Goal: Information Seeking & Learning: Find specific fact

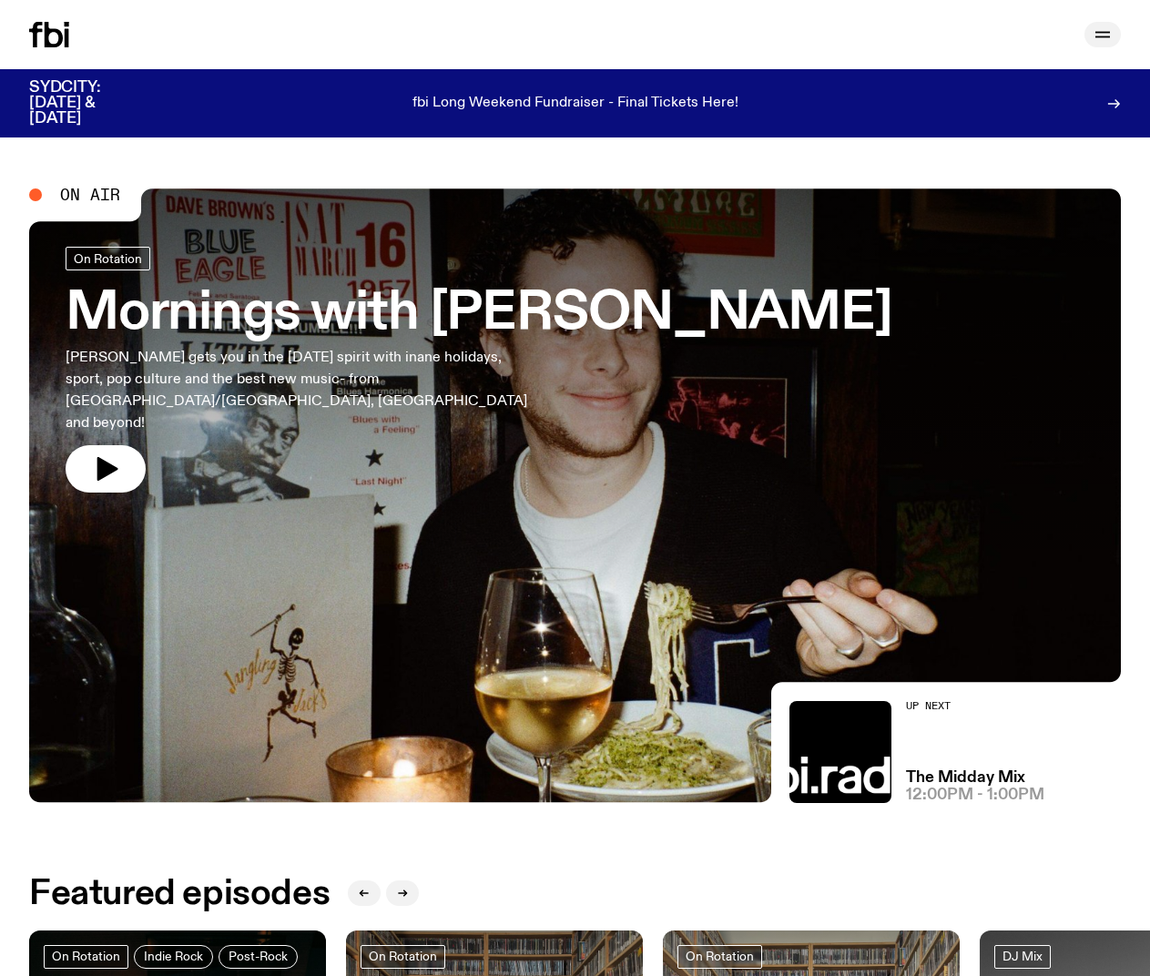
click at [809, 32] on button "button" at bounding box center [1102, 34] width 36 height 25
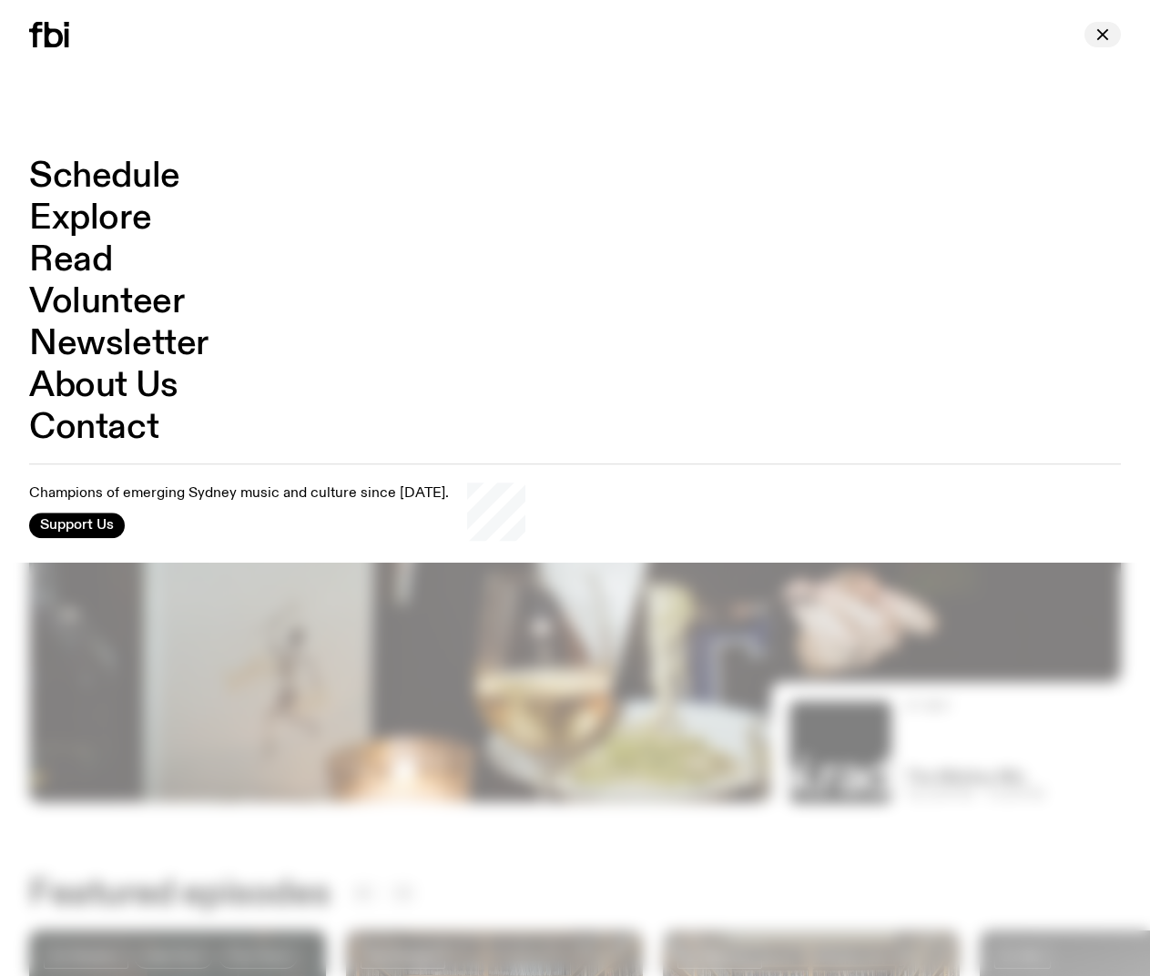
click at [809, 36] on icon "button" at bounding box center [1102, 35] width 22 height 22
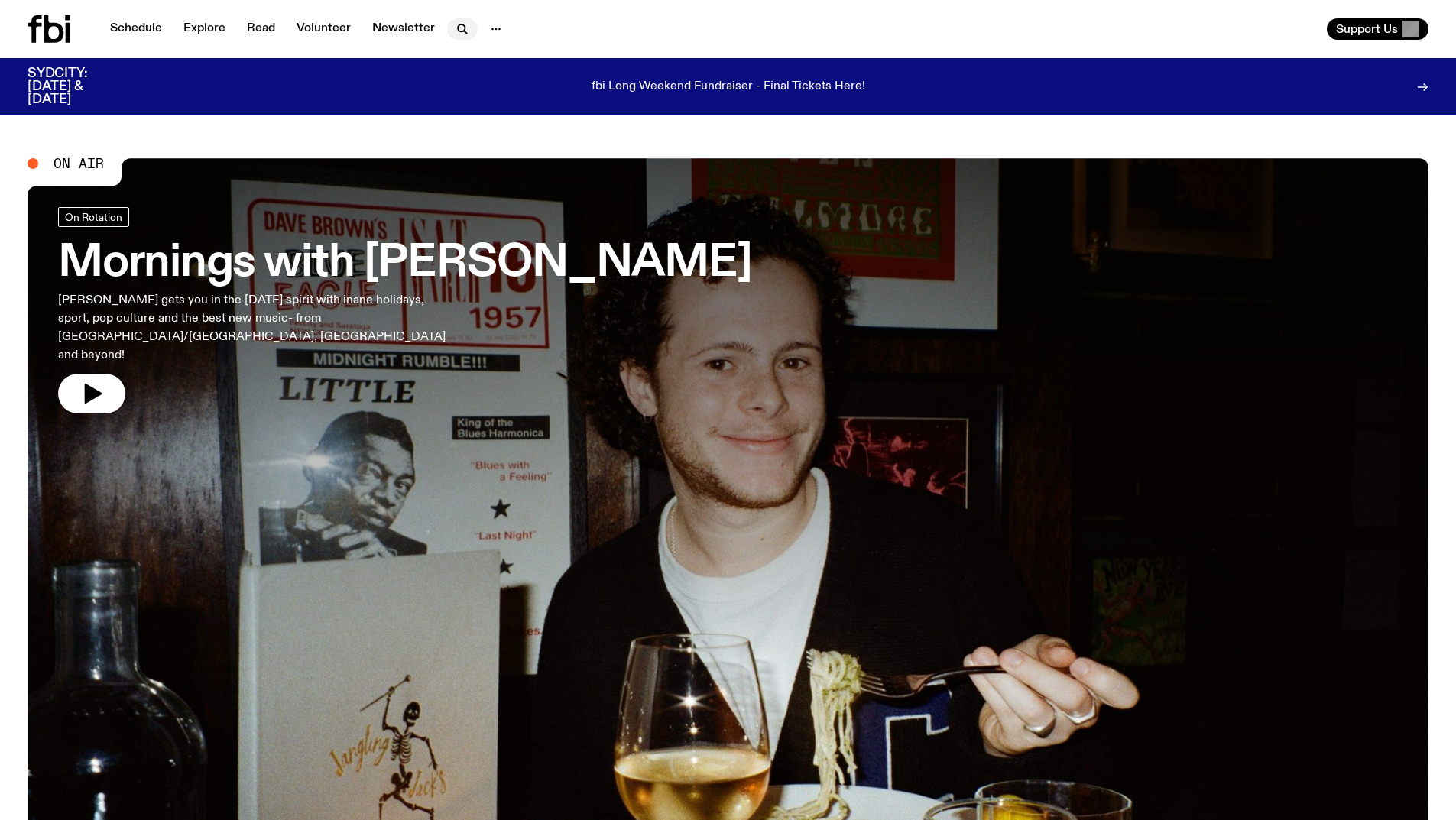
click at [472, 28] on button "button" at bounding box center [463, 29] width 30 height 21
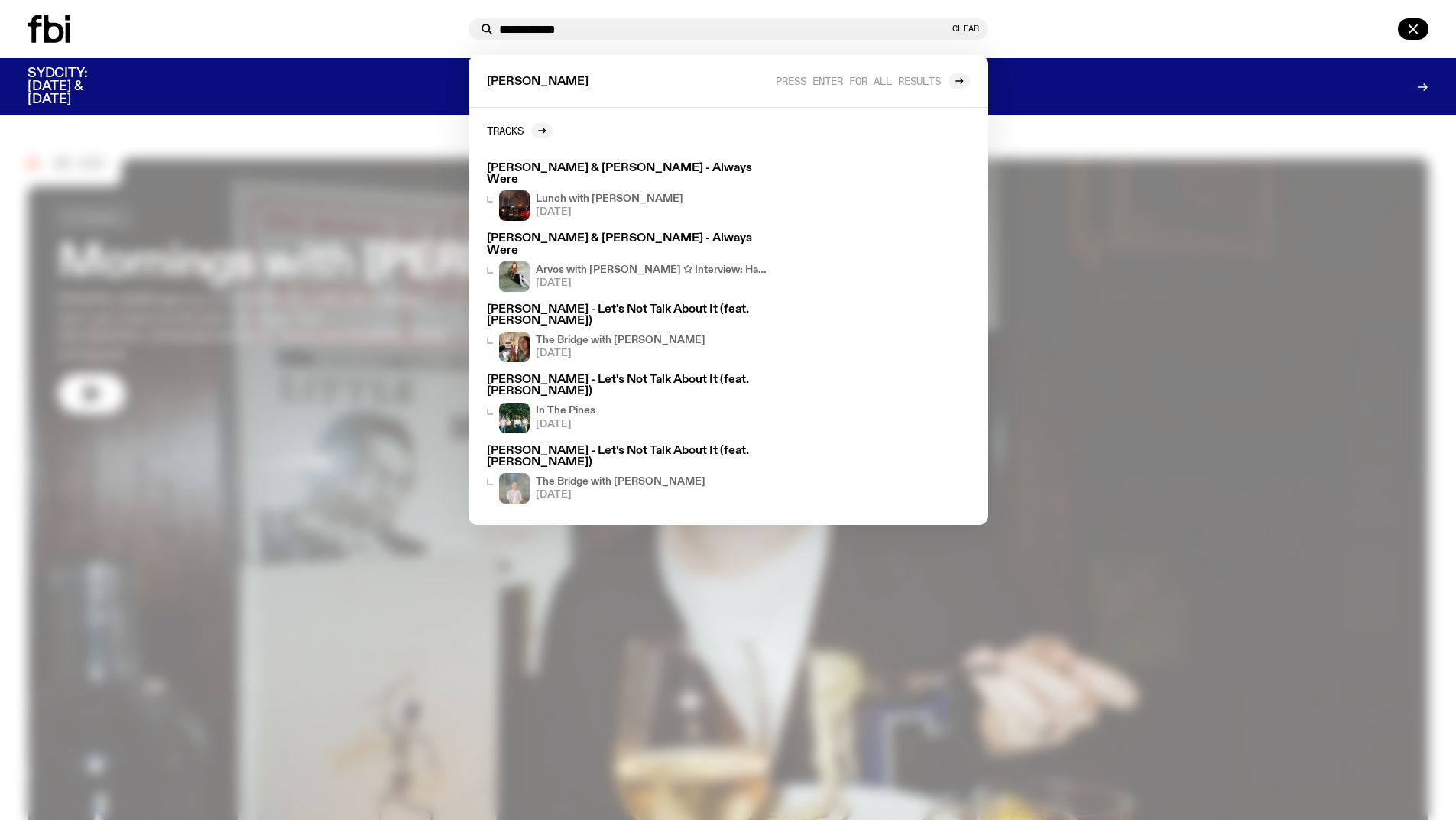
type input "**********"
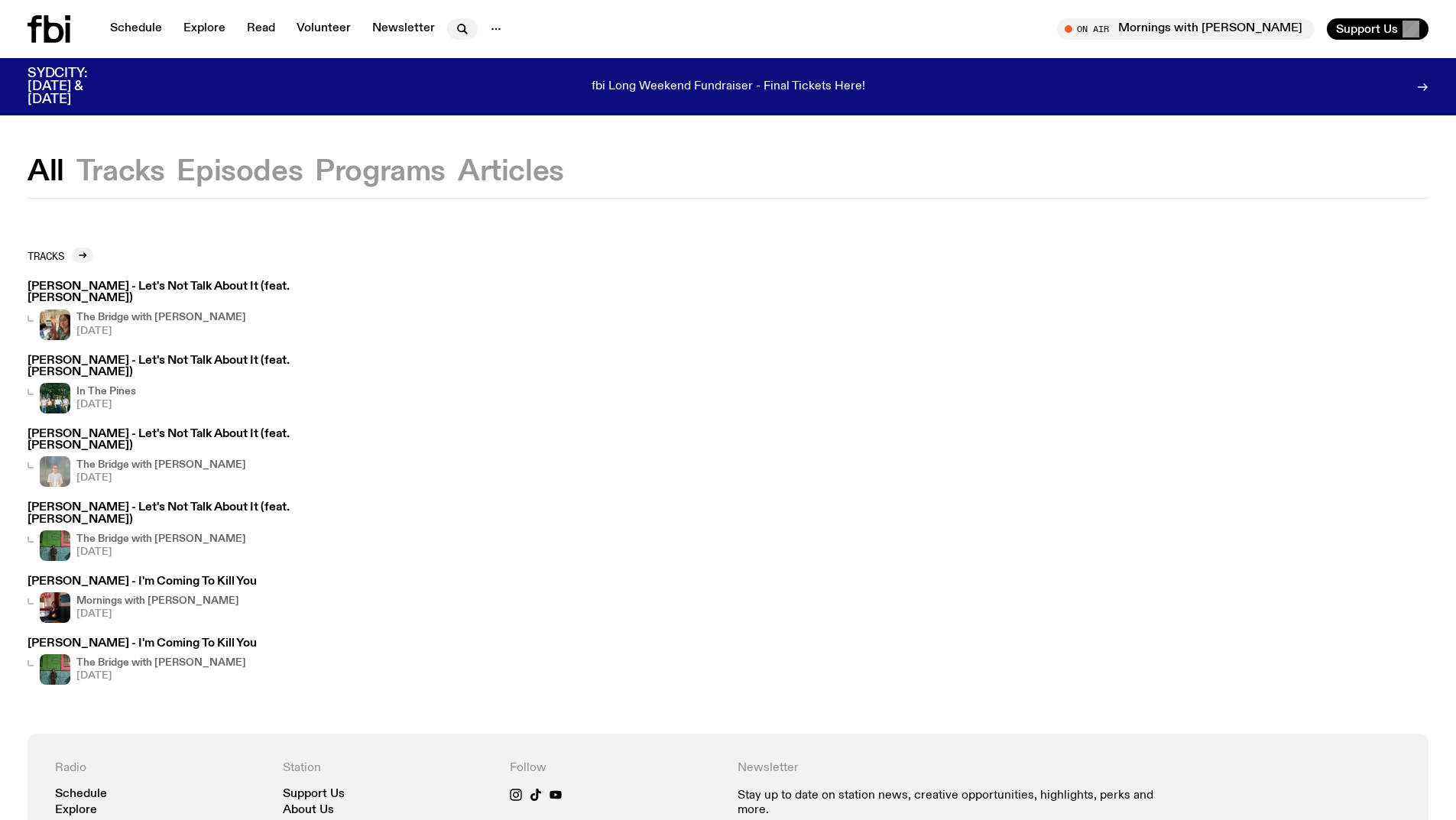
drag, startPoint x: 485, startPoint y: 30, endPoint x: 464, endPoint y: 31, distance: 21.0
click at [459, 27] on icon "button" at bounding box center [463, 29] width 18 height 18
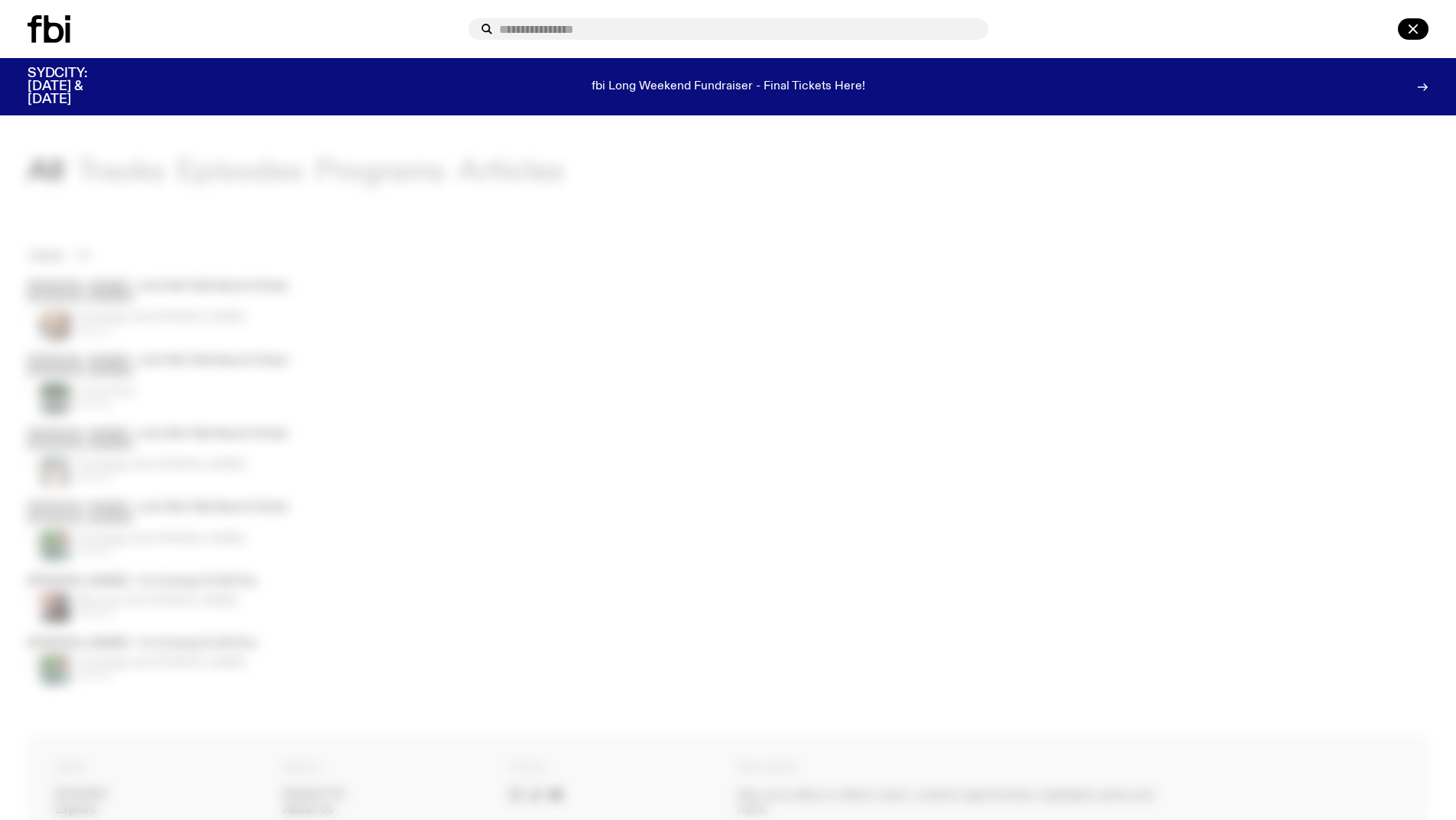
click at [458, 26] on div at bounding box center [245, 29] width 435 height 28
click at [575, 25] on input "text" at bounding box center [737, 29] width 477 height 13
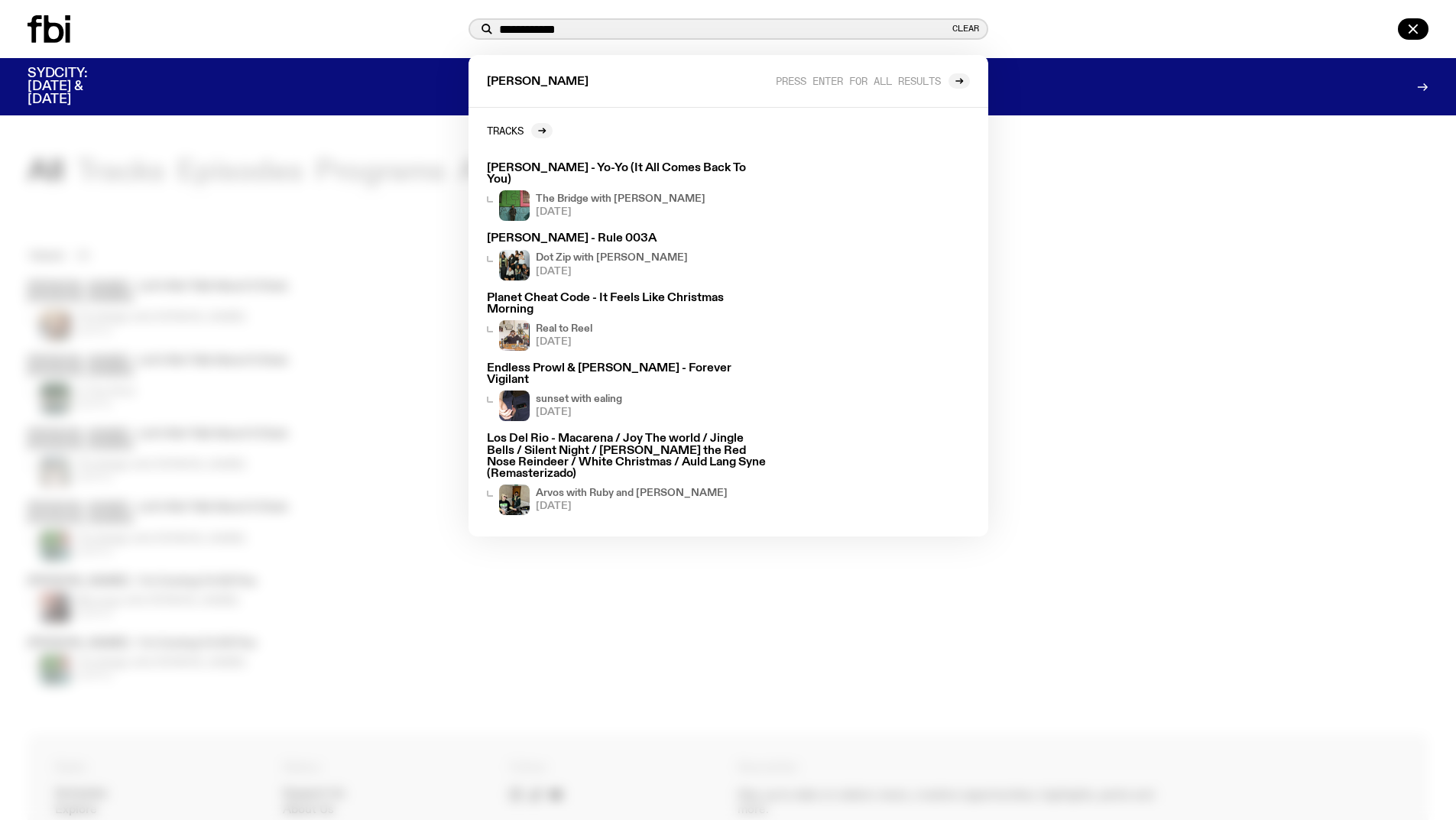
type input "**********"
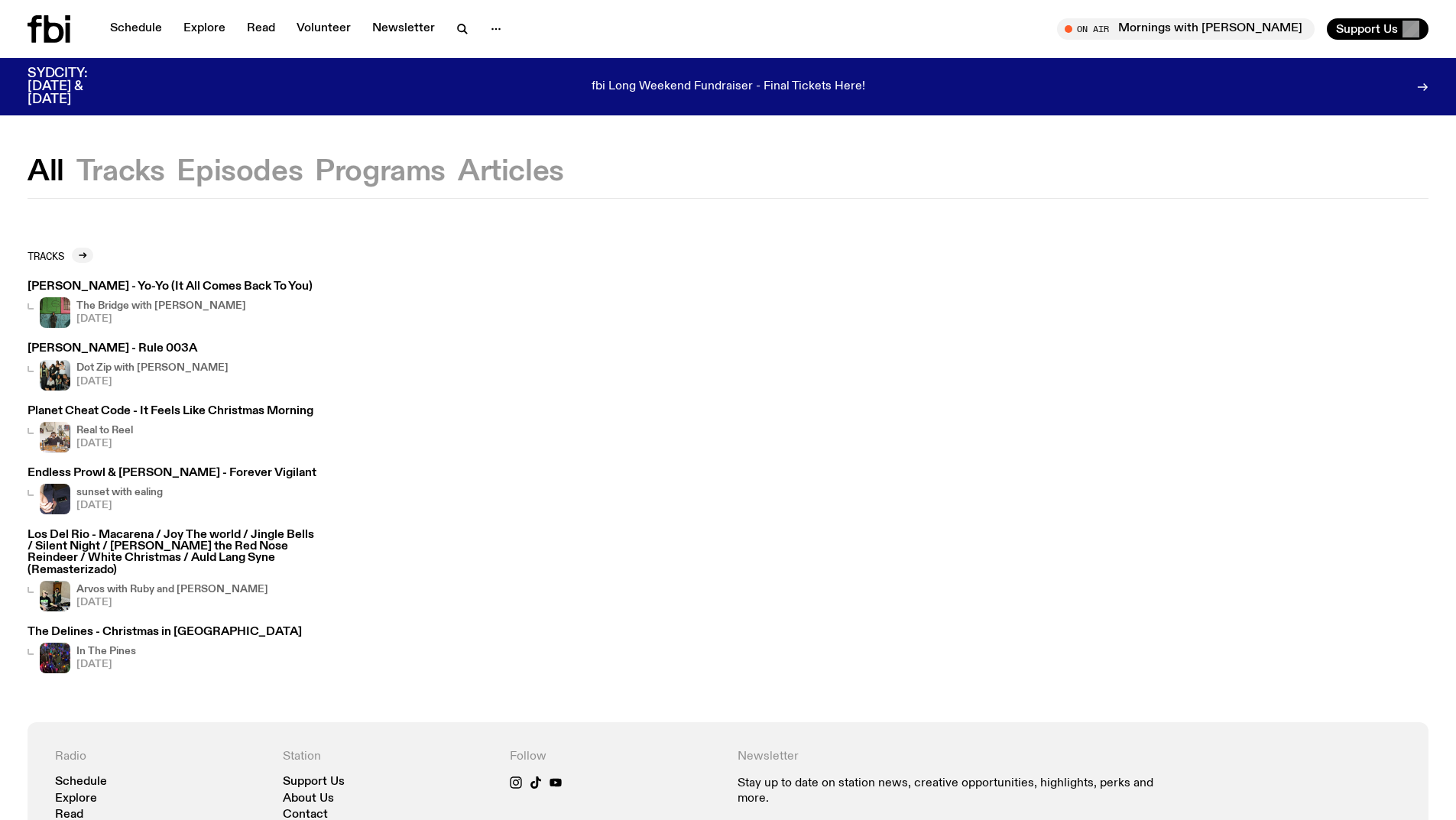
click at [139, 162] on button "Tracks" at bounding box center [121, 171] width 89 height 28
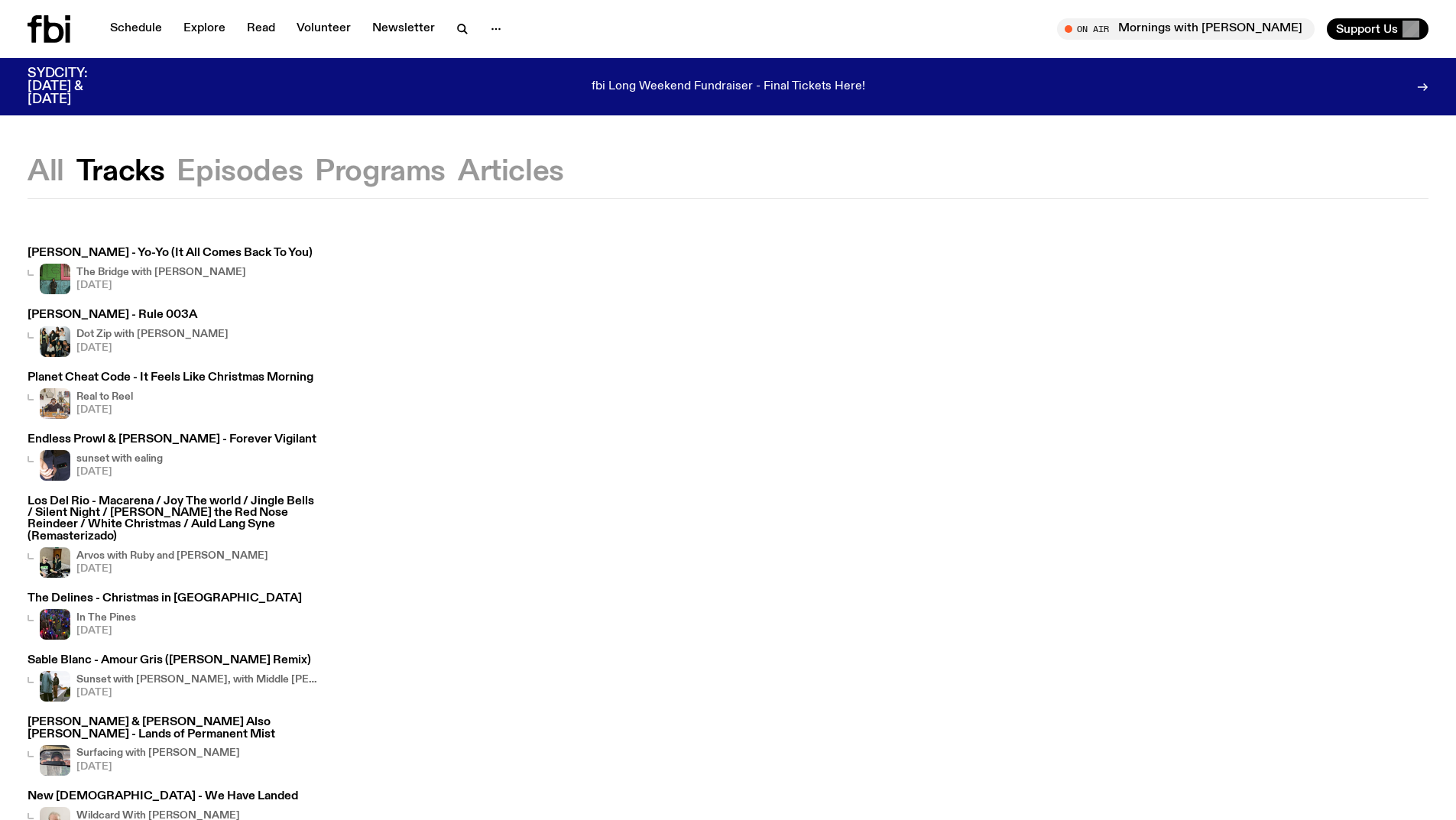
click at [243, 251] on h3 "[PERSON_NAME] - Yo-Yo (It All Comes Back To You)" at bounding box center [170, 253] width 285 height 12
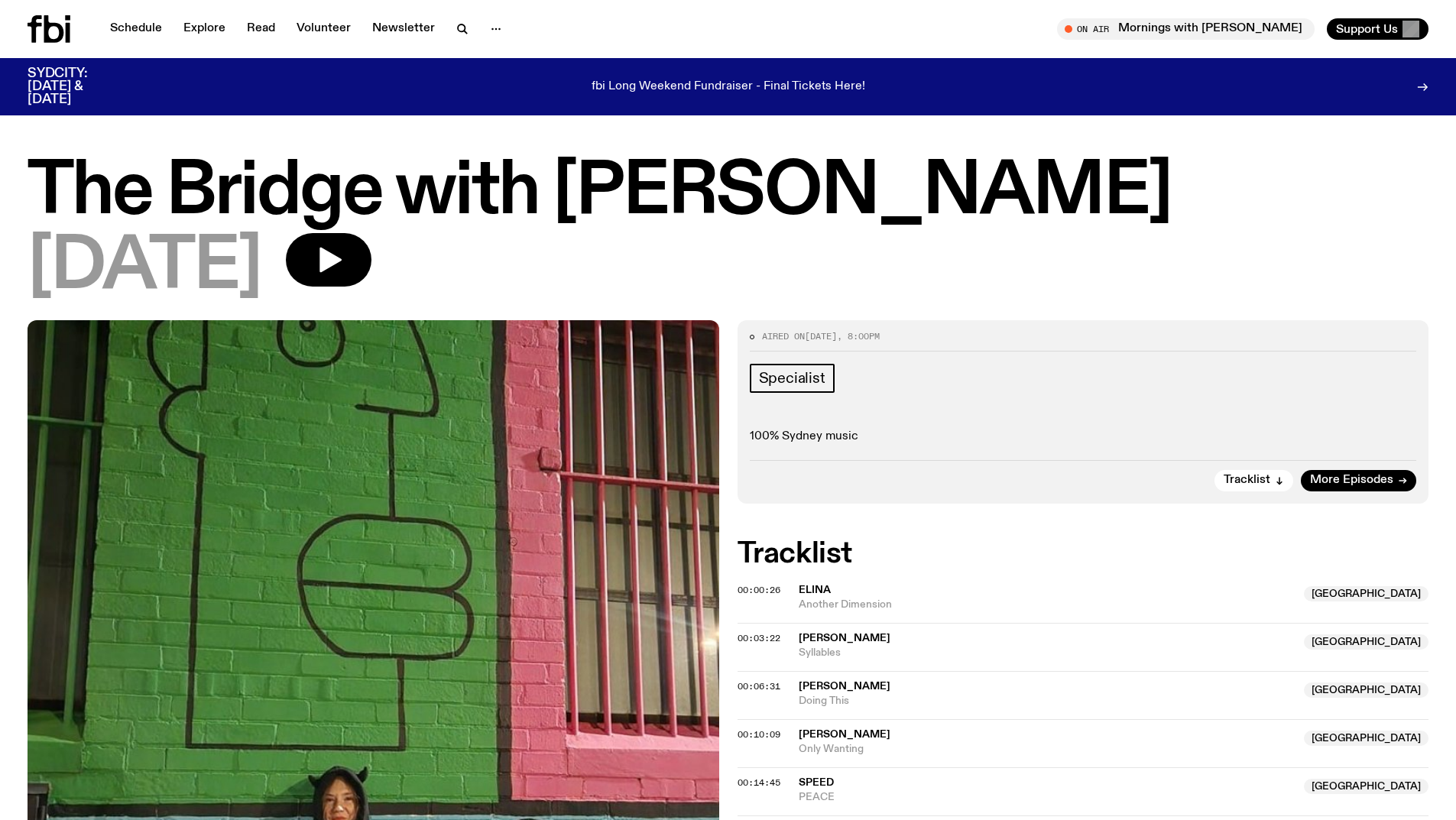
click at [66, 19] on icon at bounding box center [68, 18] width 5 height 5
